Goal: Obtain resource: Download file/media

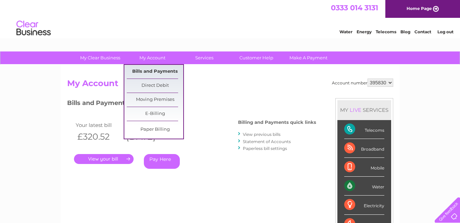
click at [158, 70] on link "Bills and Payments" at bounding box center [155, 72] width 57 height 14
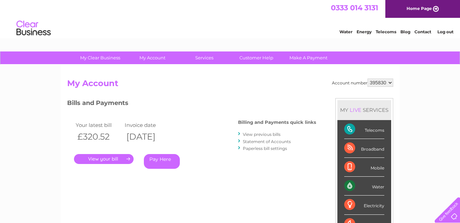
click at [261, 135] on link "View previous bills" at bounding box center [262, 134] width 38 height 5
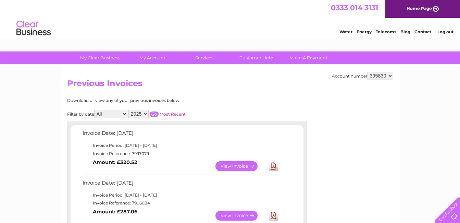
click at [239, 214] on link "View" at bounding box center [240, 215] width 50 height 10
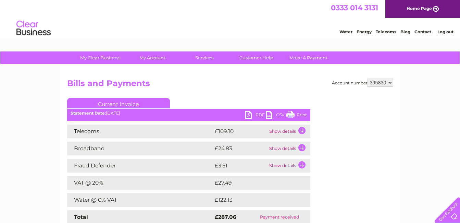
click at [286, 130] on td "Show details" at bounding box center [288, 131] width 43 height 14
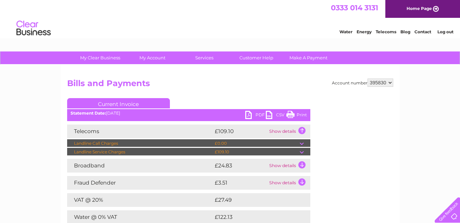
click at [283, 132] on td "Show details" at bounding box center [288, 131] width 43 height 14
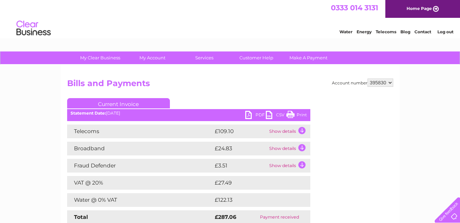
click at [286, 131] on td "Show details" at bounding box center [288, 131] width 43 height 14
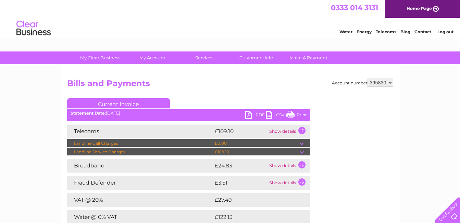
click at [252, 113] on link "PDF" at bounding box center [255, 116] width 21 height 10
